Goal: Browse casually: Explore the website without a specific task or goal

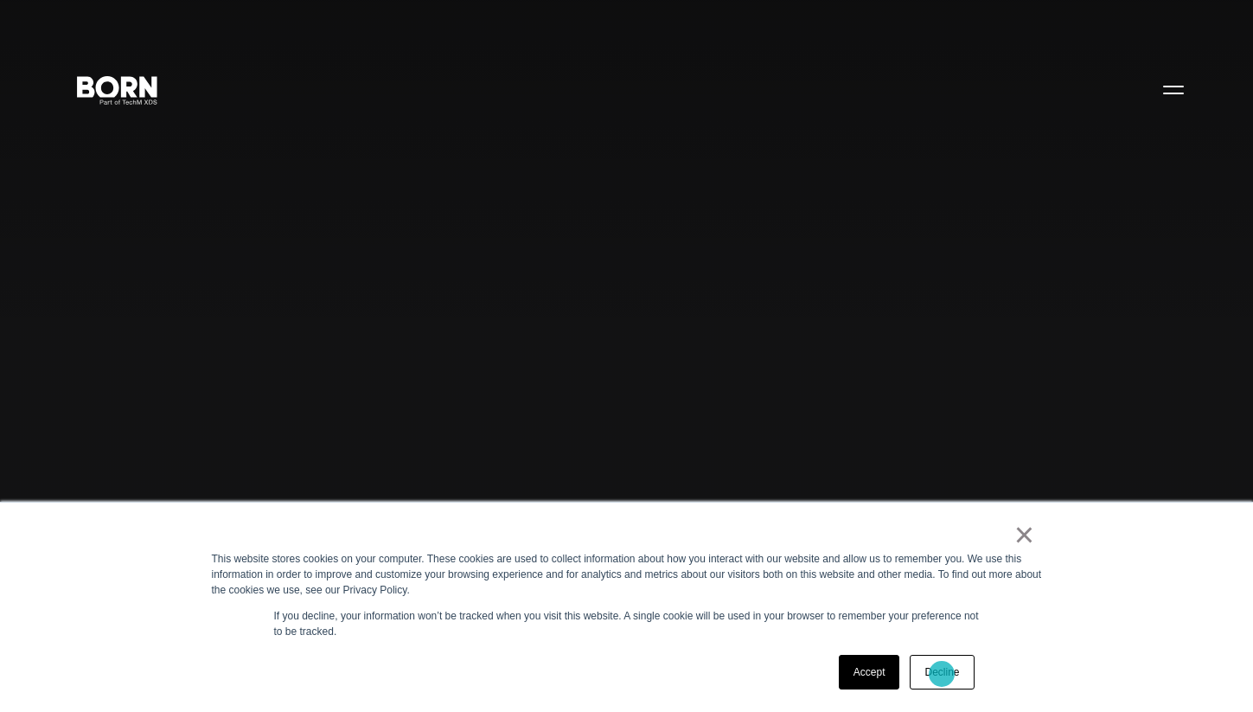
click at [942, 674] on link "Decline" at bounding box center [942, 672] width 64 height 35
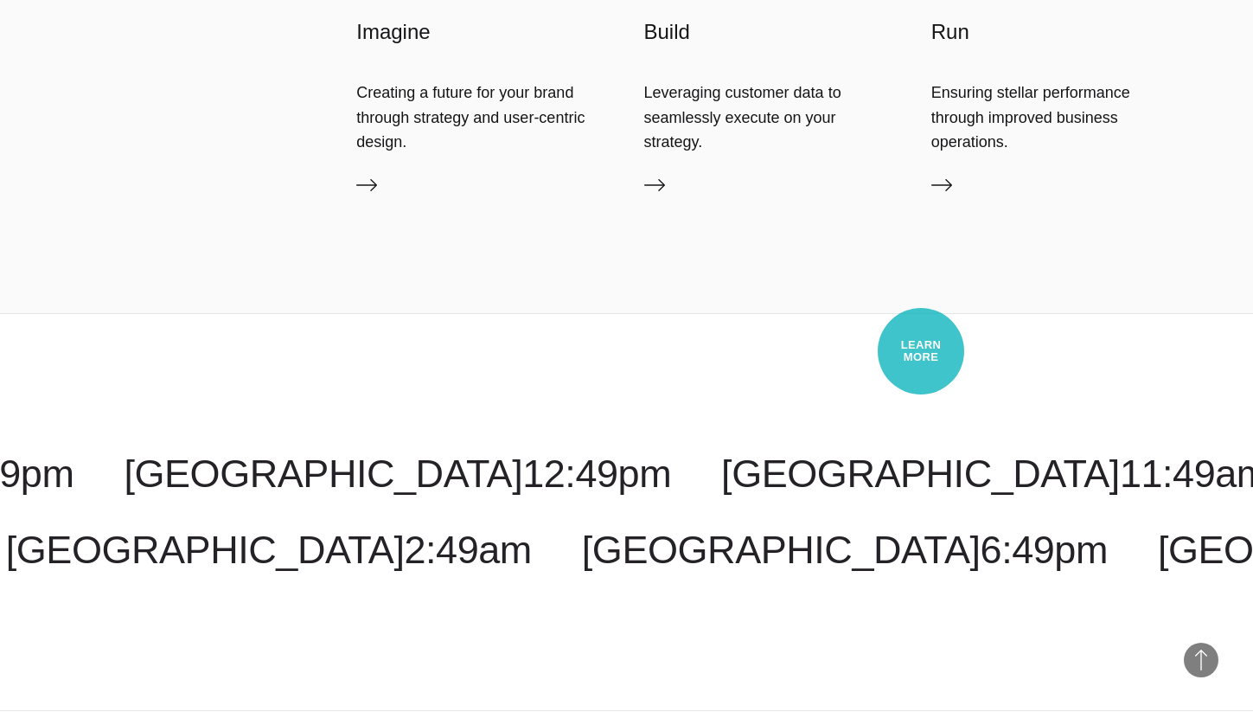
scroll to position [5088, 0]
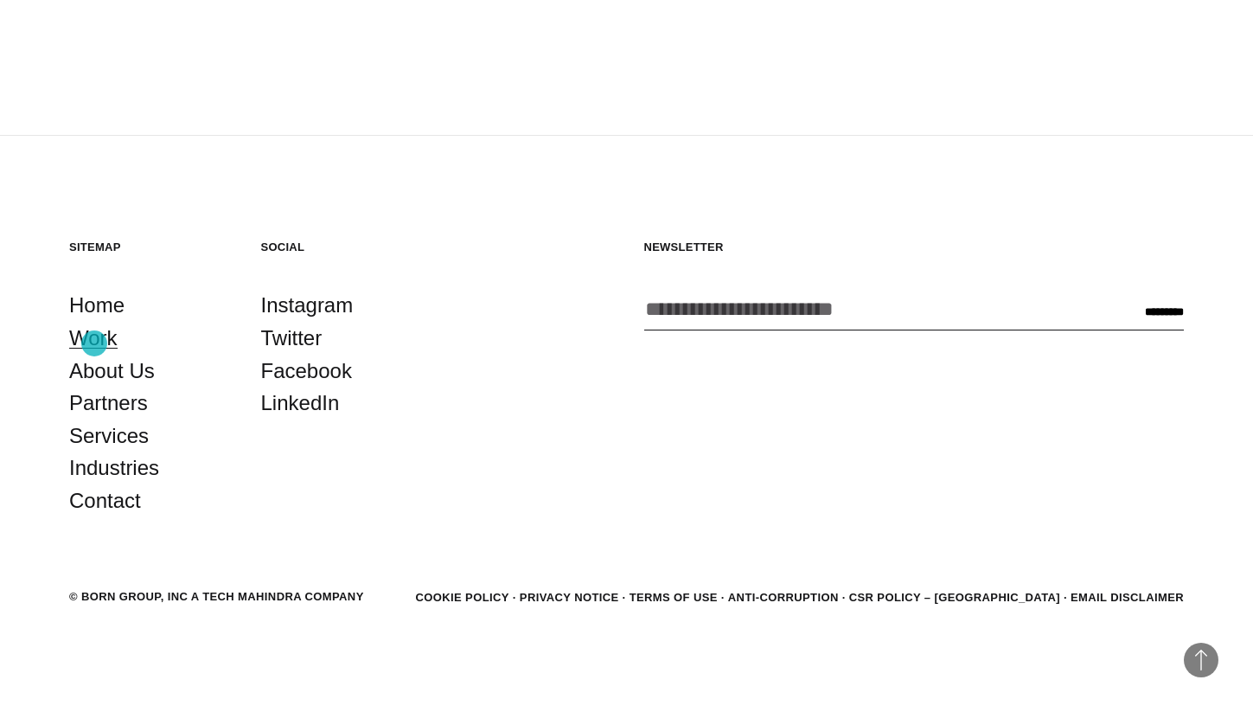
click at [94, 343] on link "Work" at bounding box center [93, 338] width 48 height 33
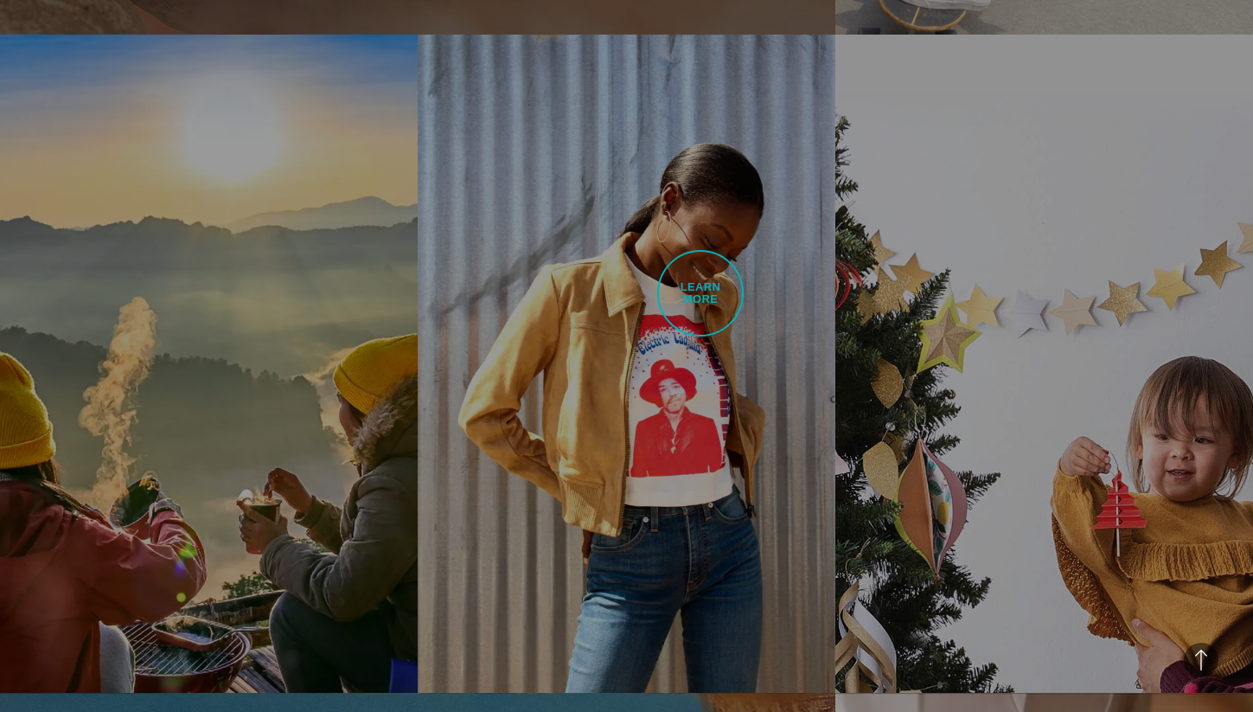
scroll to position [1795, 0]
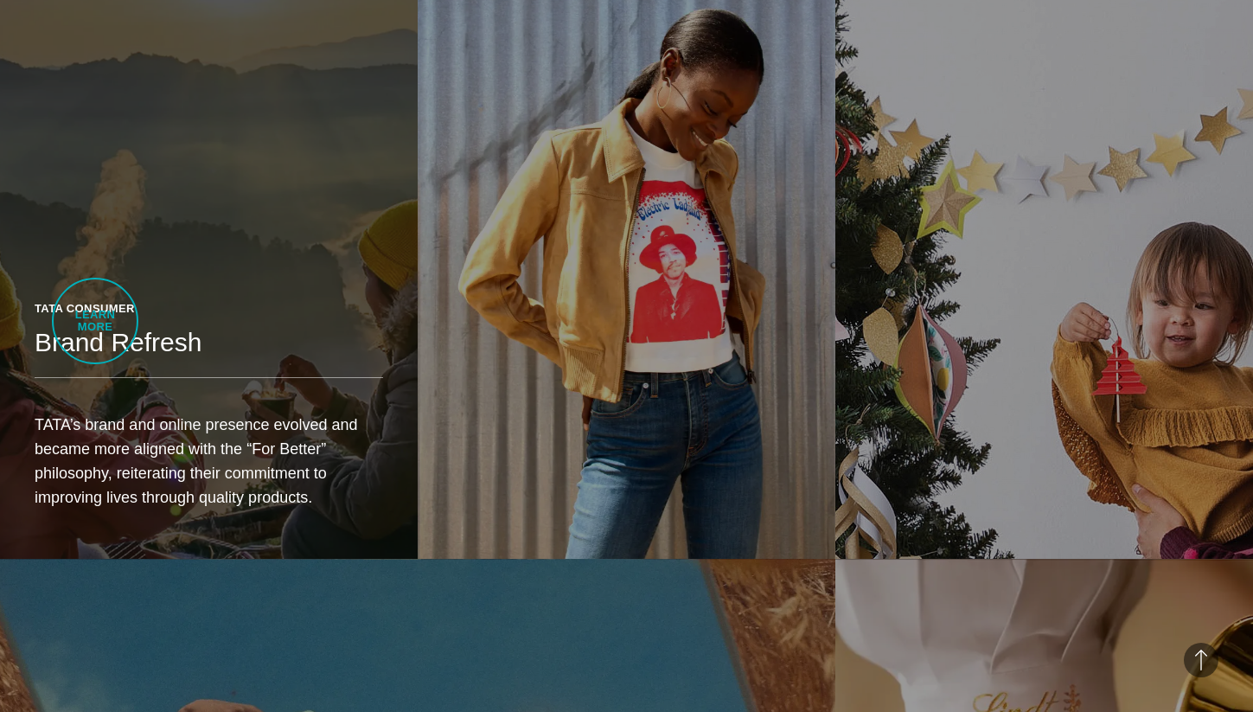
click at [95, 321] on header "Tata Consumer Brand Refresh" at bounding box center [209, 339] width 349 height 78
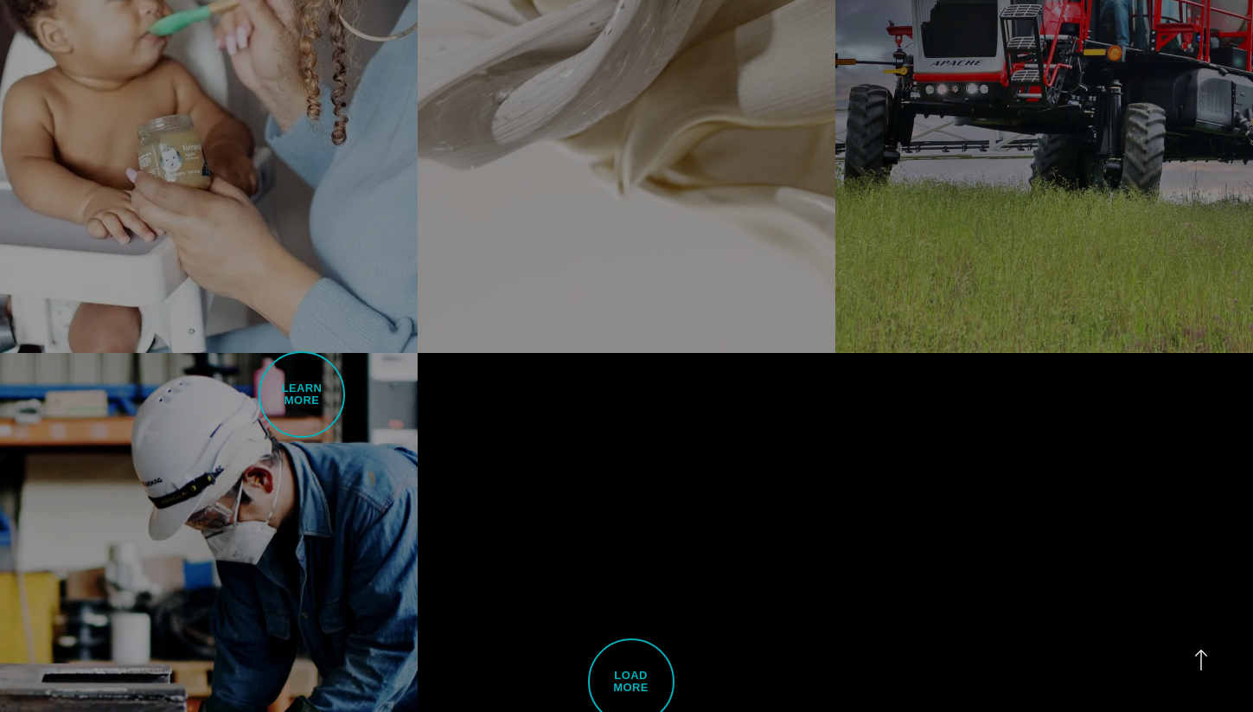
scroll to position [4230, 0]
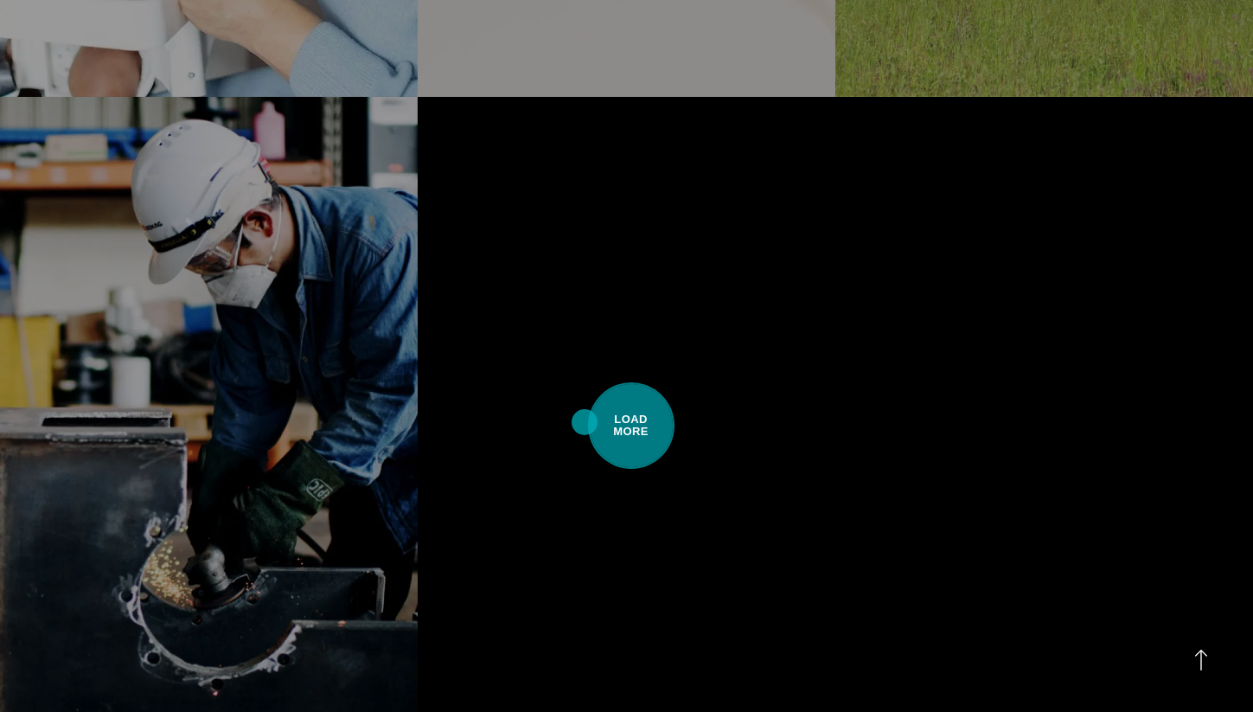
click at [635, 421] on span "Load More" at bounding box center [631, 425] width 86 height 86
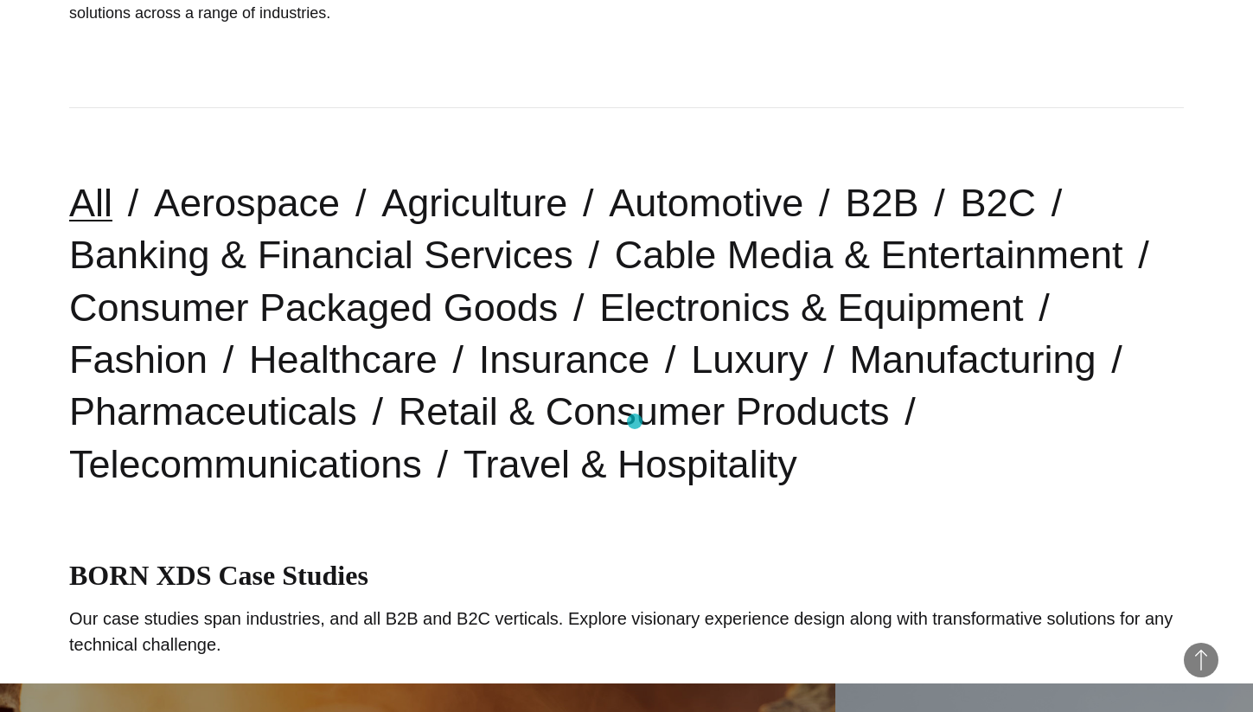
scroll to position [0, 0]
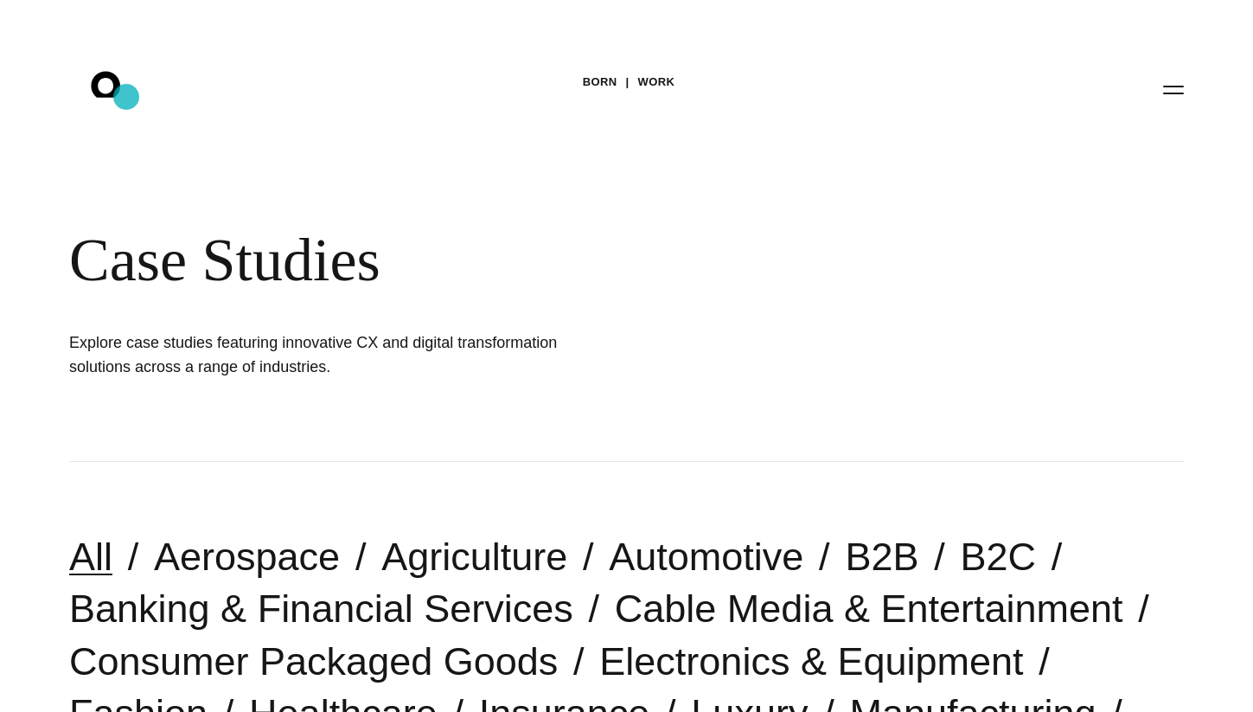
click at [126, 97] on icon ".st0{display:none;} .st1{display:inline;} .st2{font-family:'HelveticaNeue-Mediu…" at bounding box center [117, 89] width 111 height 45
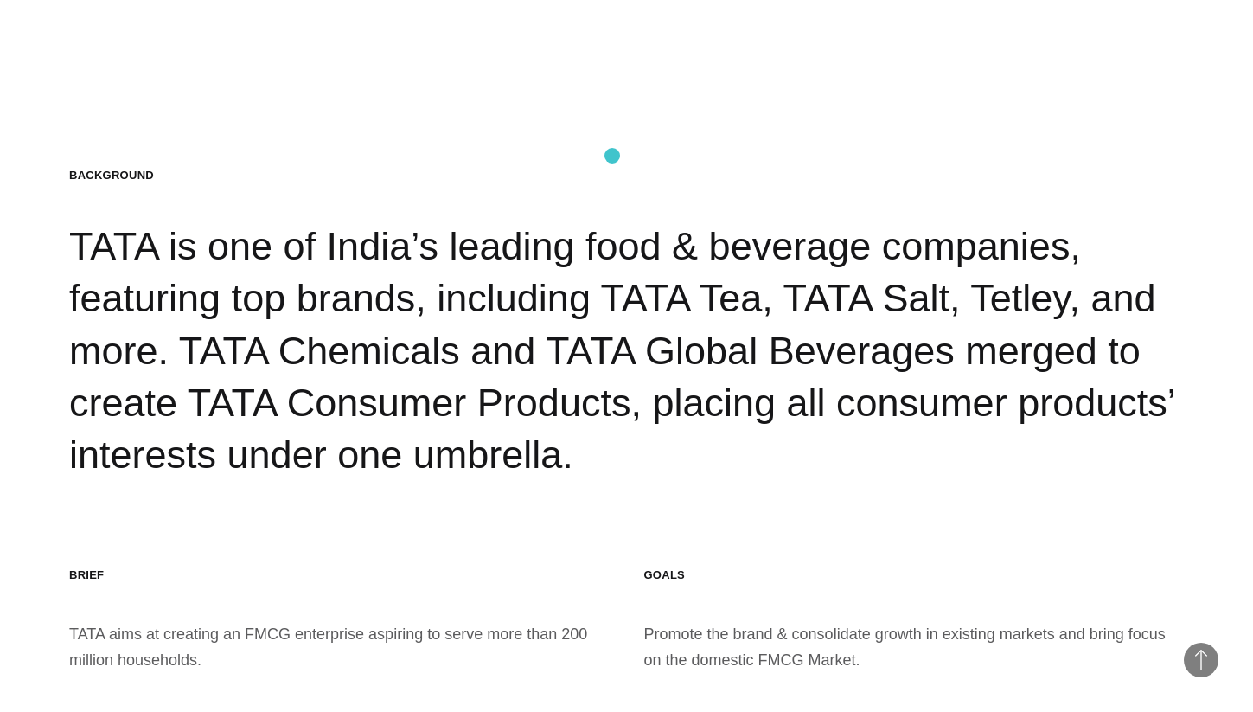
scroll to position [2453, 0]
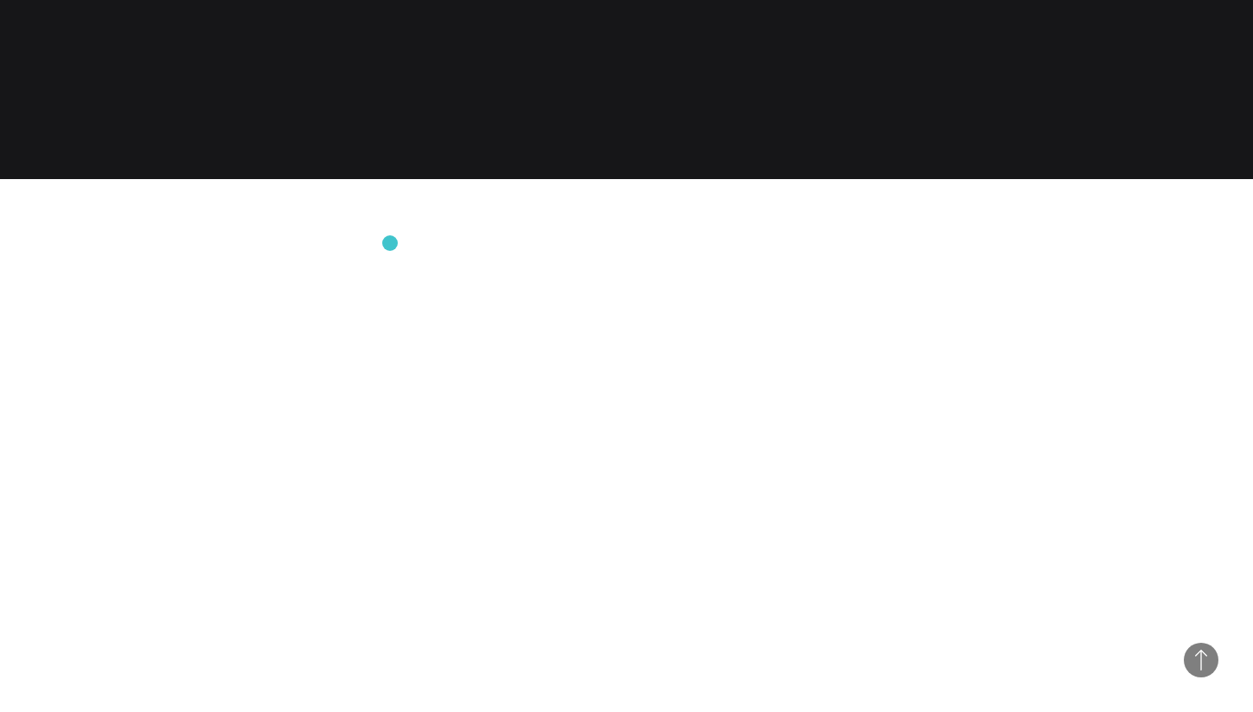
scroll to position [5088, 0]
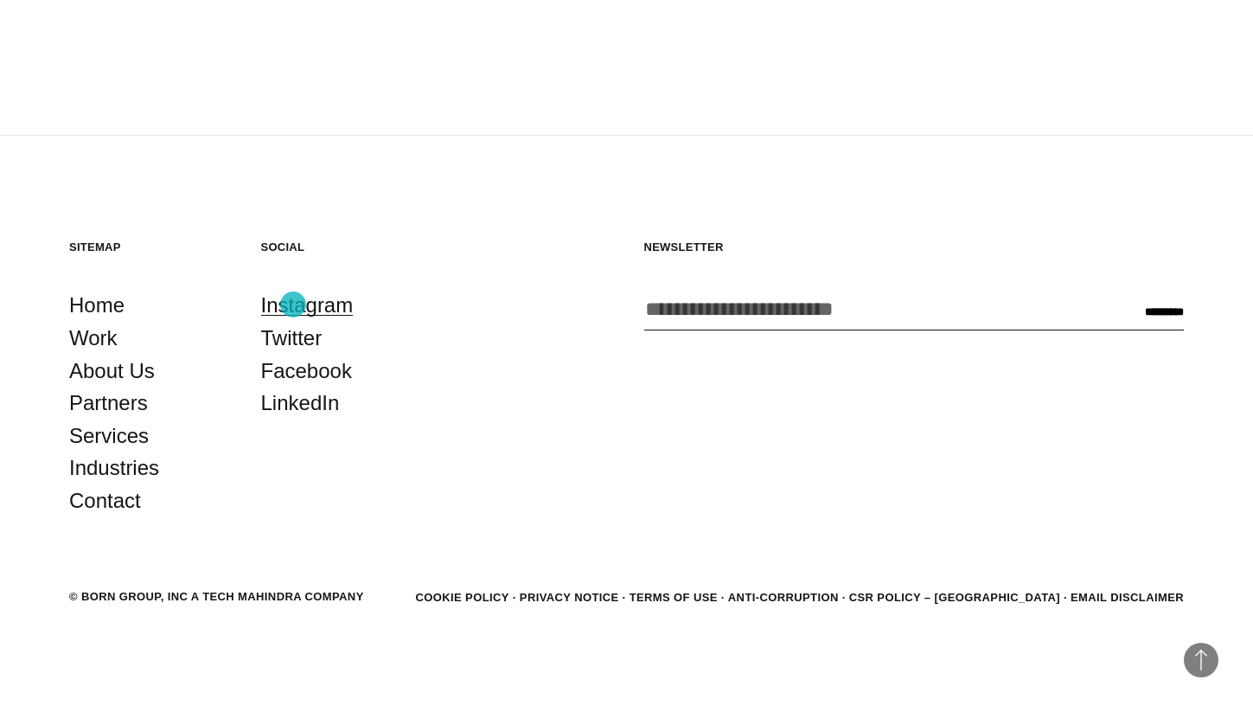
click at [293, 304] on link "Instagram" at bounding box center [307, 305] width 93 height 33
click at [285, 398] on link "LinkedIn" at bounding box center [300, 403] width 79 height 33
